Goal: Transaction & Acquisition: Register for event/course

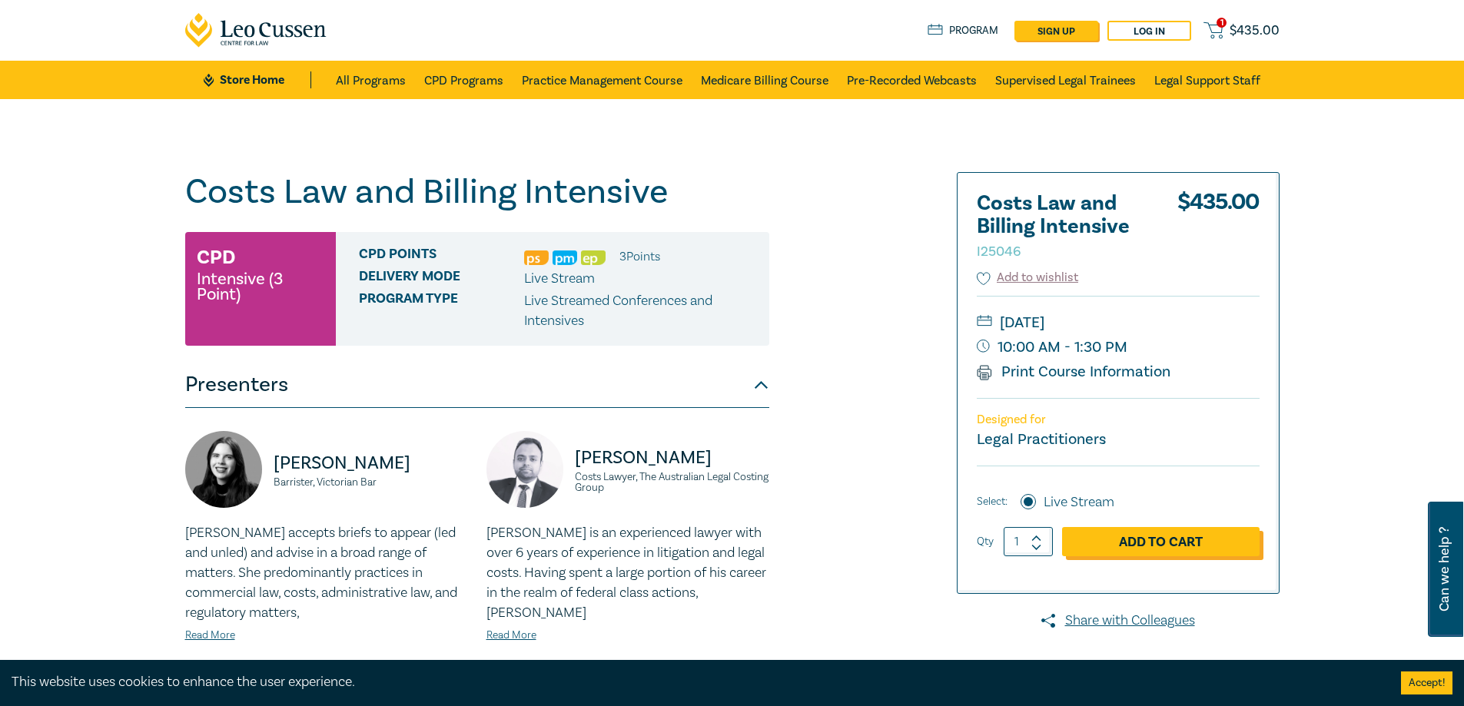
click at [1176, 547] on link "Add to Cart" at bounding box center [1160, 541] width 197 height 29
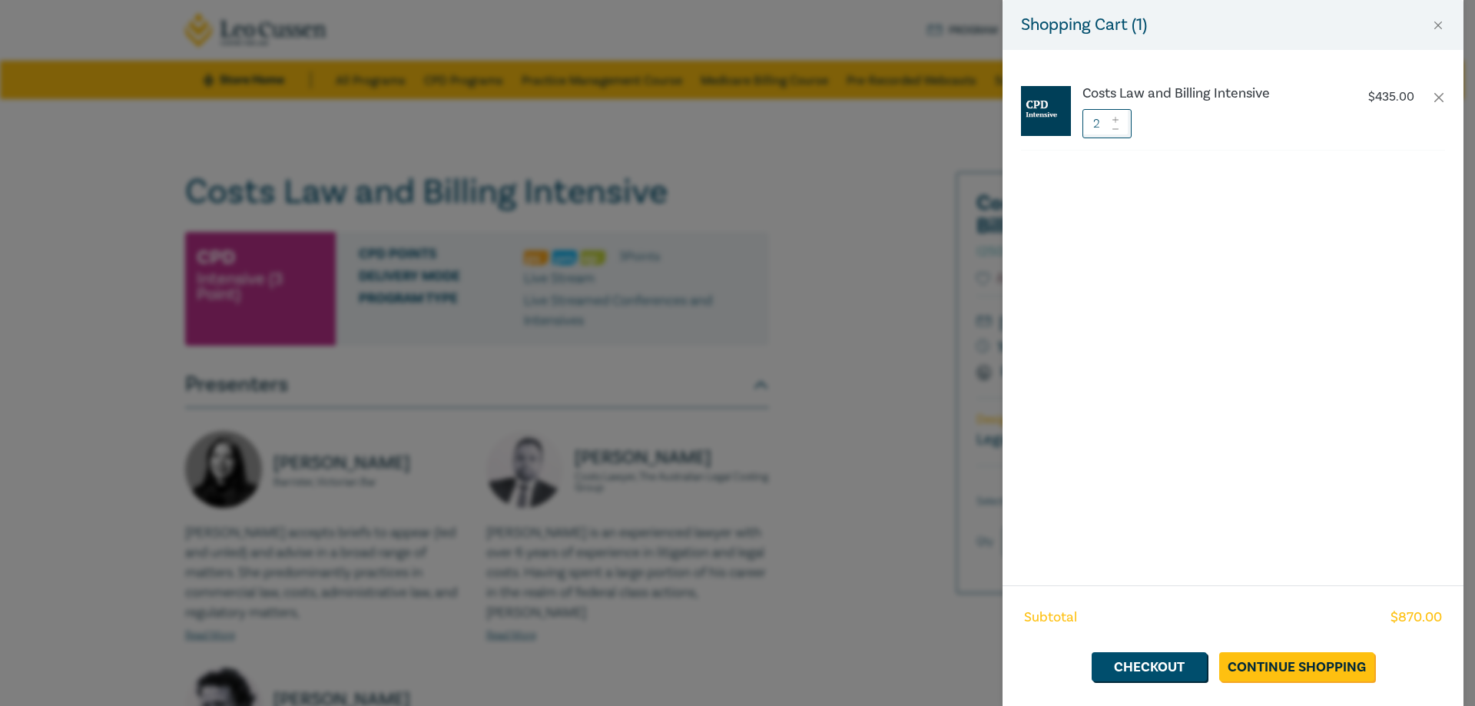
click at [1117, 127] on icon at bounding box center [1115, 129] width 11 height 6
click at [1174, 672] on link "Checkout" at bounding box center [1149, 666] width 115 height 29
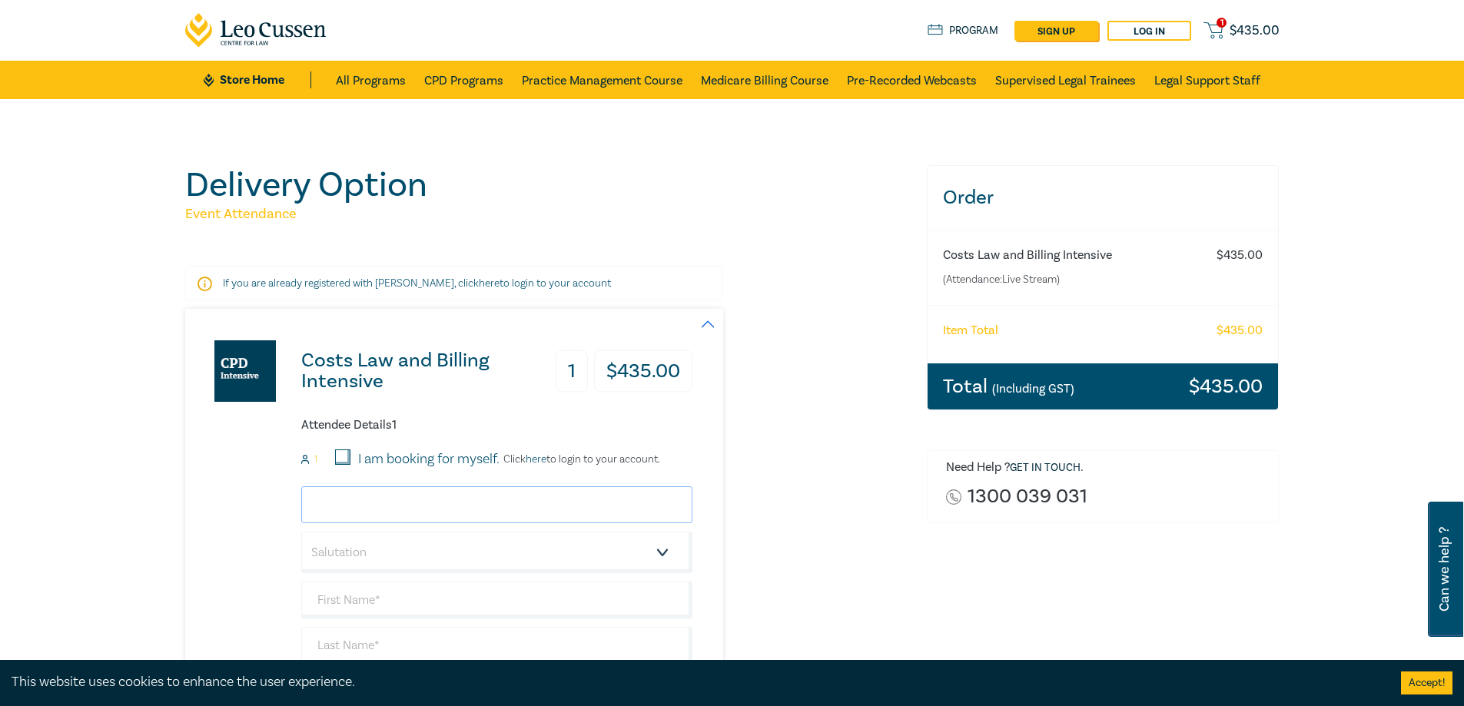
click at [553, 495] on input "email" at bounding box center [496, 504] width 391 height 37
type input "amy@oclawyers.com.au"
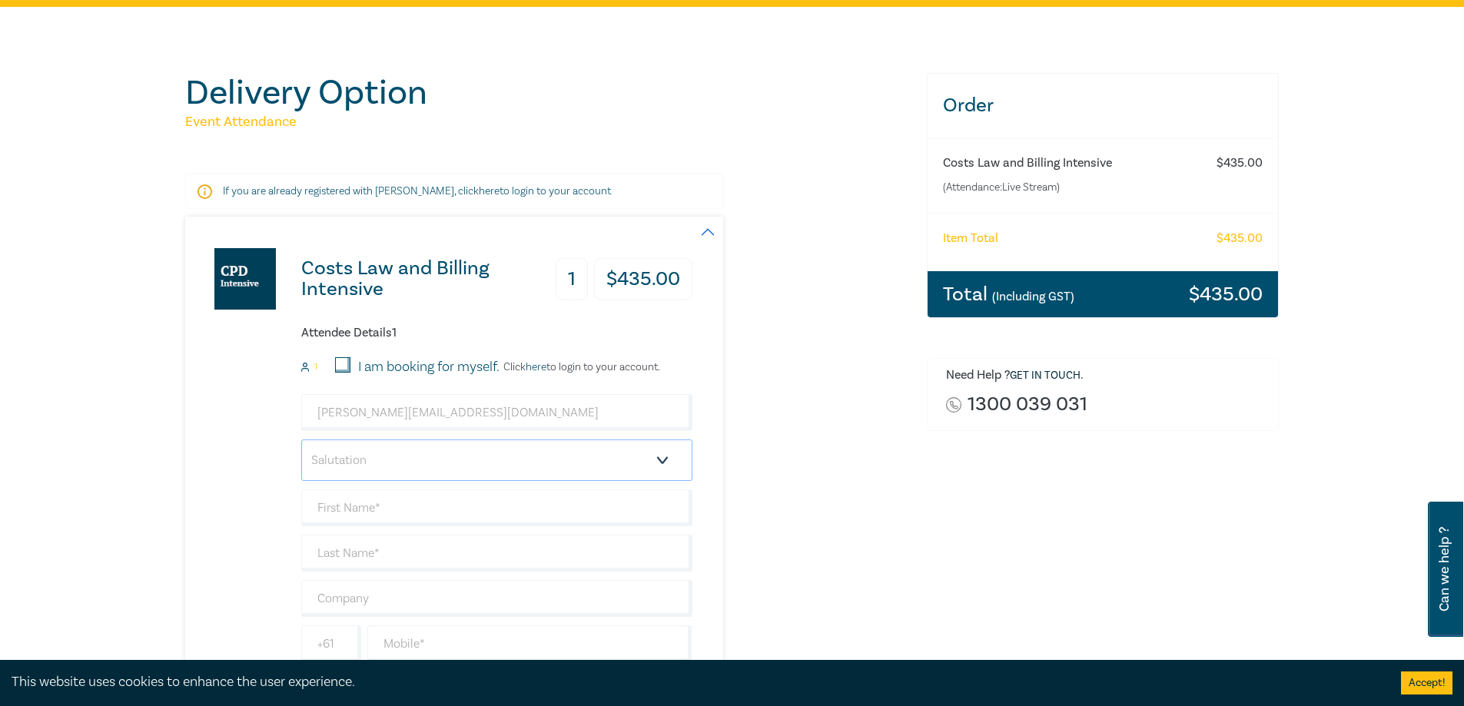
scroll to position [307, 0]
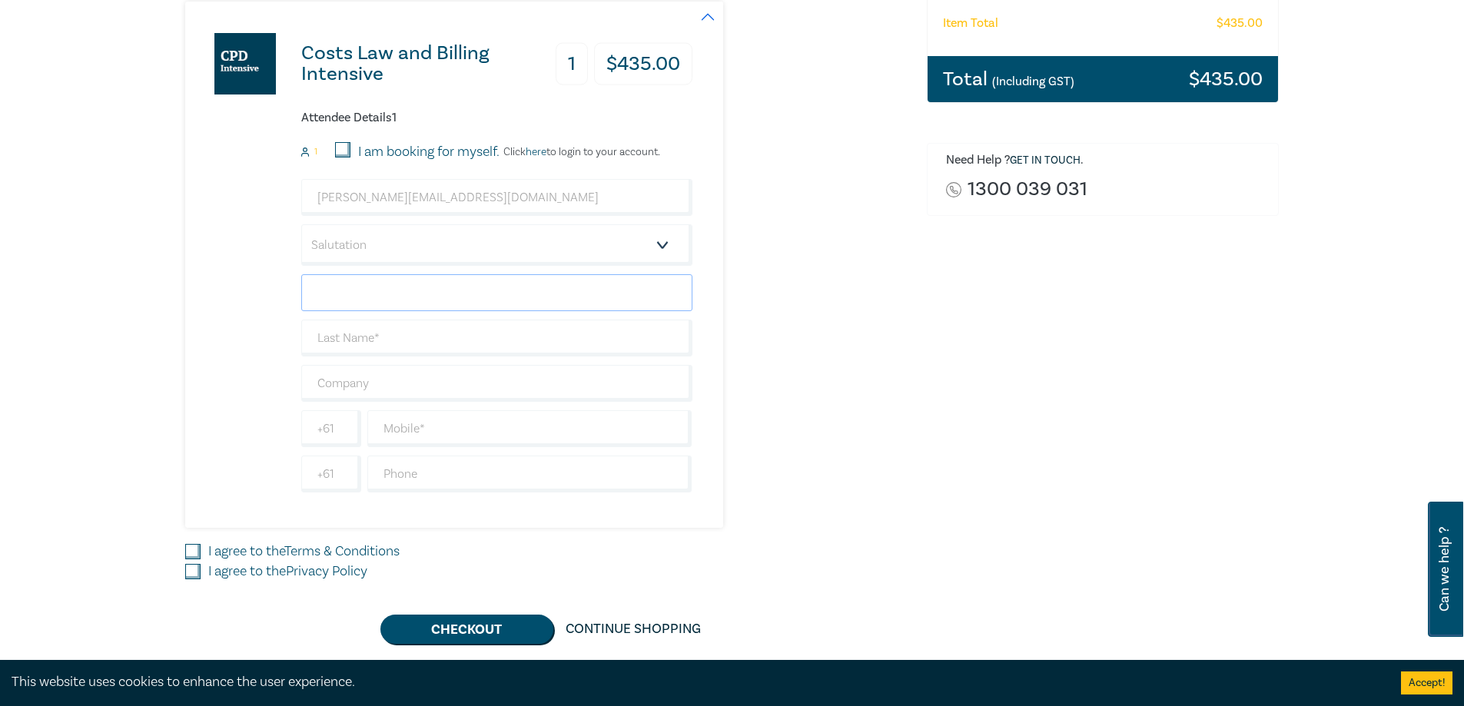
click at [483, 289] on input "text" at bounding box center [496, 292] width 391 height 37
type input "AMy"
type input "e"
type input "Fettes"
click at [571, 298] on input "AMy" at bounding box center [496, 292] width 391 height 37
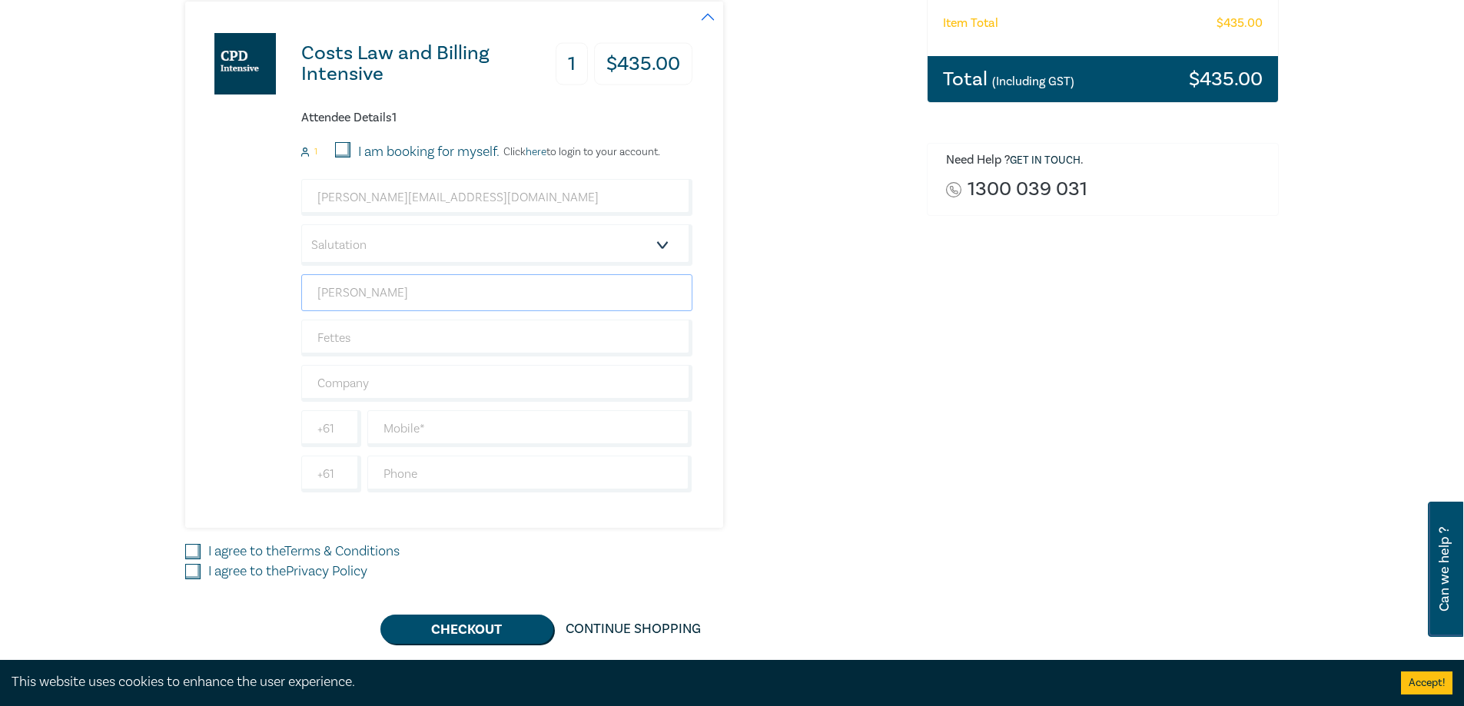
type input "Amy"
click at [417, 373] on input "text" at bounding box center [496, 383] width 391 height 37
type input "Oldham Contruction Lawyers"
click at [433, 418] on input "text" at bounding box center [529, 428] width 325 height 37
type input "3"
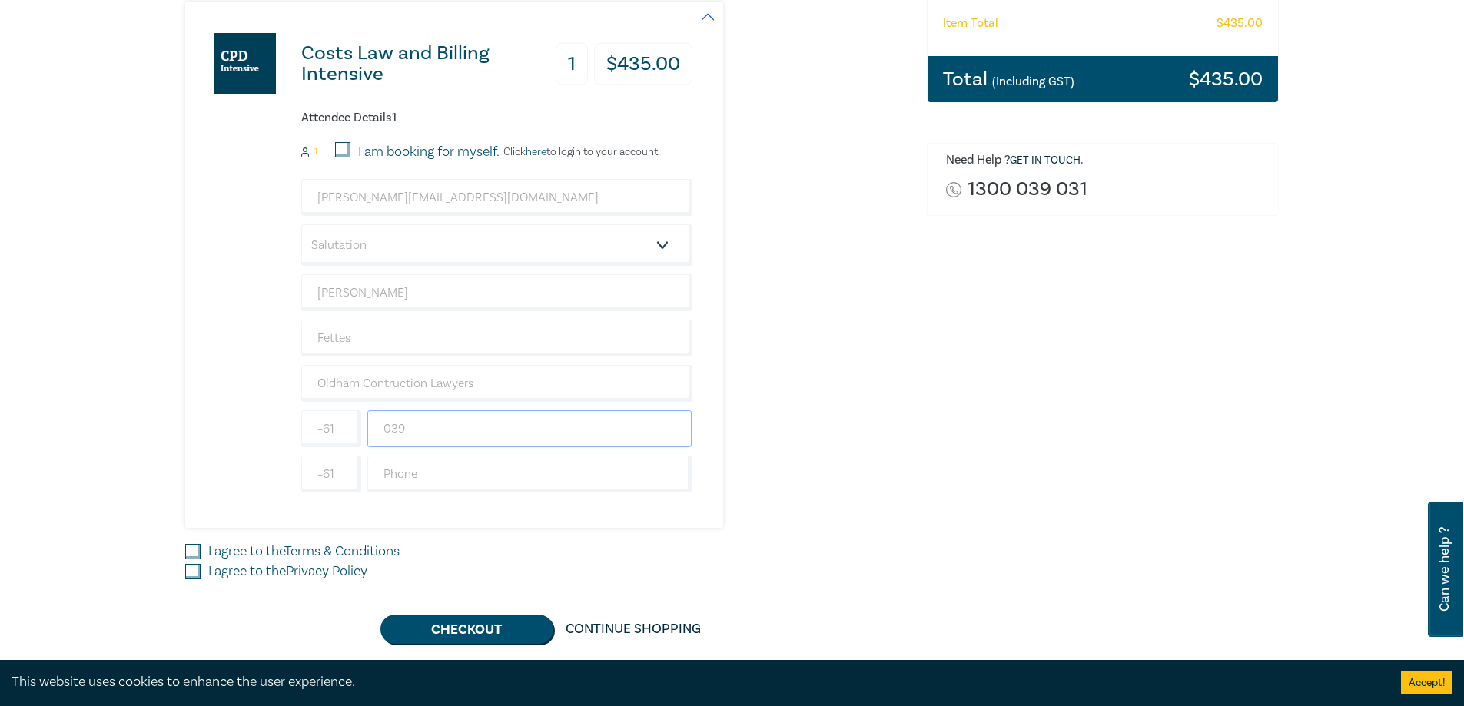
type input "0396400002"
click at [759, 505] on div "Costs Law and Billing Intensive 1 $ 435.00 Attendee Details 1 1 I am booking fo…" at bounding box center [546, 265] width 723 height 526
click at [527, 619] on button "Checkout" at bounding box center [466, 629] width 173 height 29
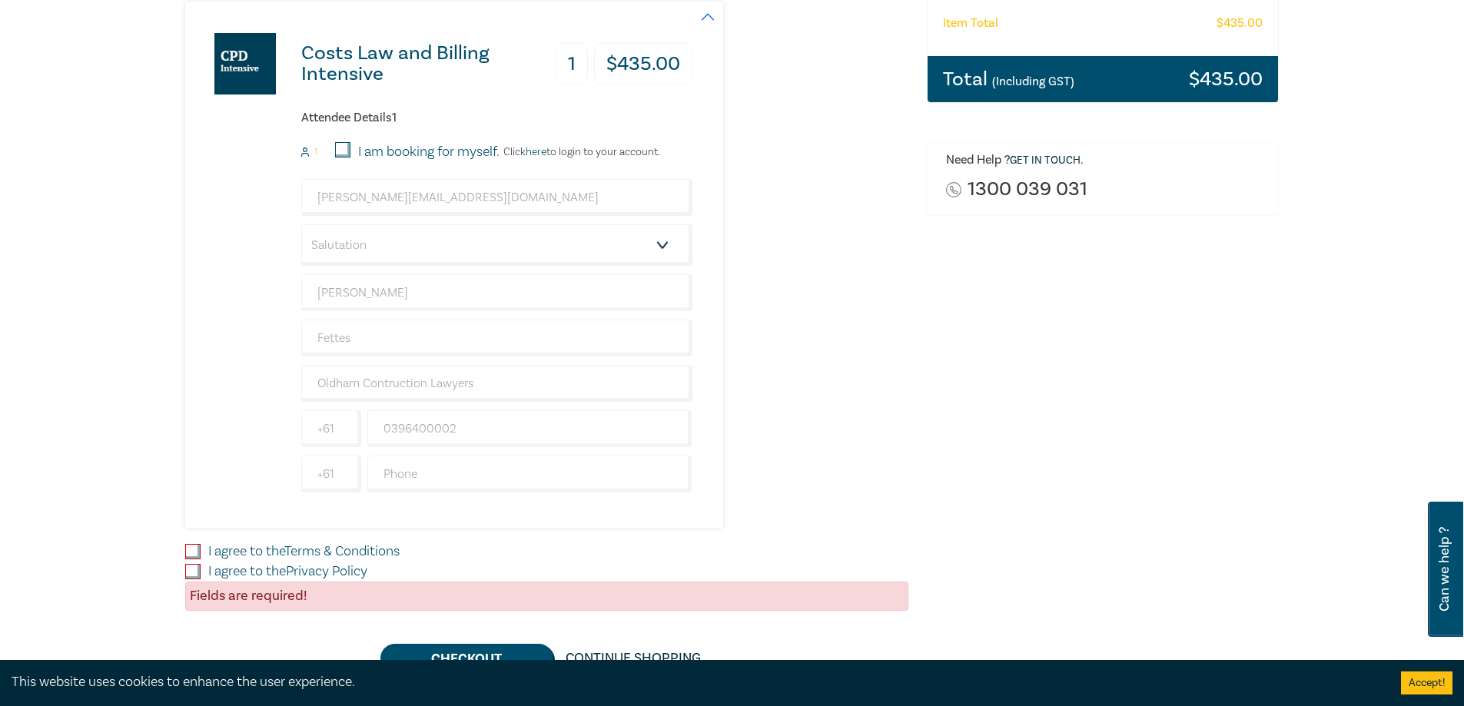
click at [192, 555] on input "I agree to the Terms & Conditions" at bounding box center [192, 551] width 15 height 15
checkbox input "true"
click at [196, 566] on input "I agree to the Privacy Policy" at bounding box center [192, 571] width 15 height 15
checkbox input "true"
click at [503, 647] on button "Checkout" at bounding box center [466, 658] width 173 height 29
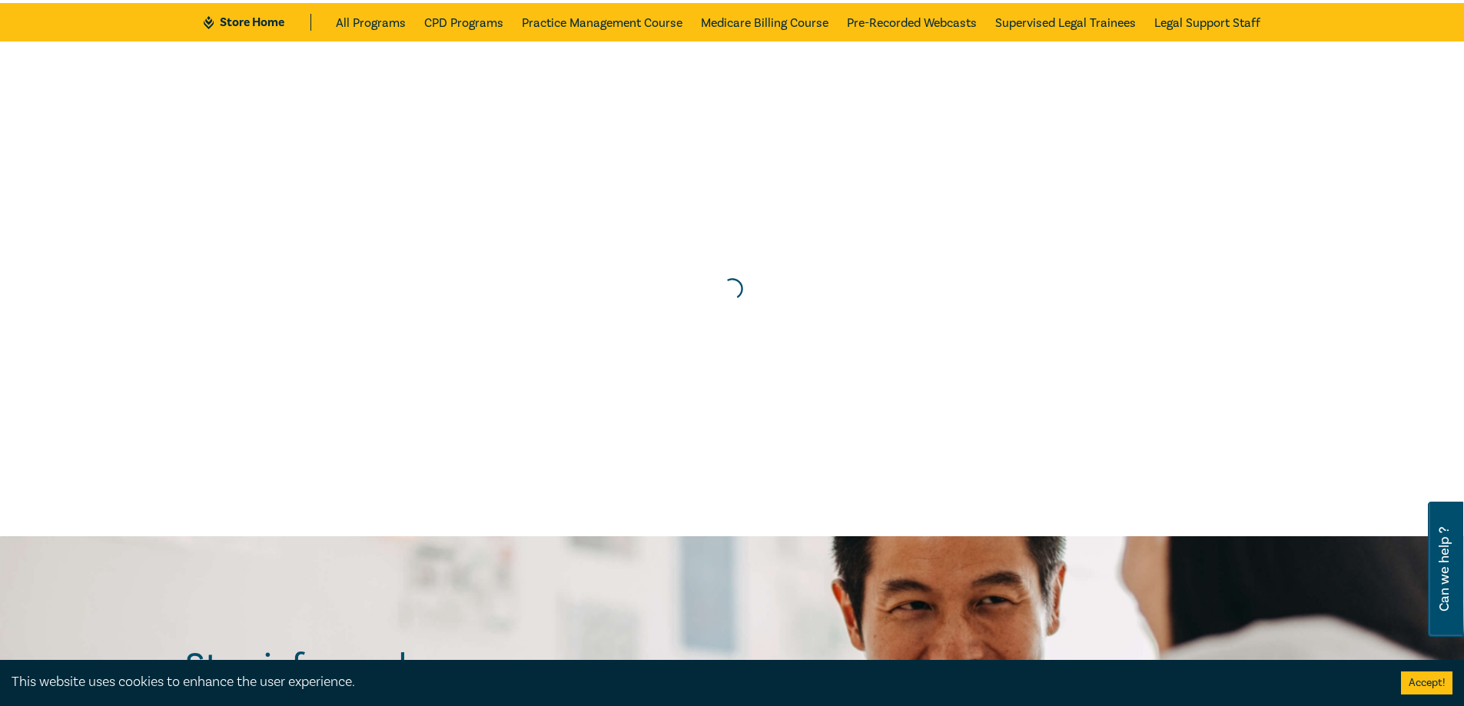
scroll to position [0, 0]
